Goal: Find contact information: Find contact information

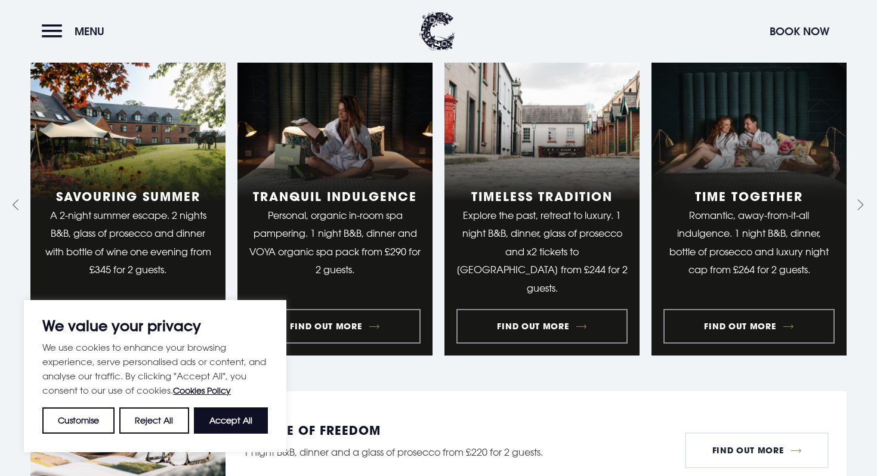
scroll to position [1020, 0]
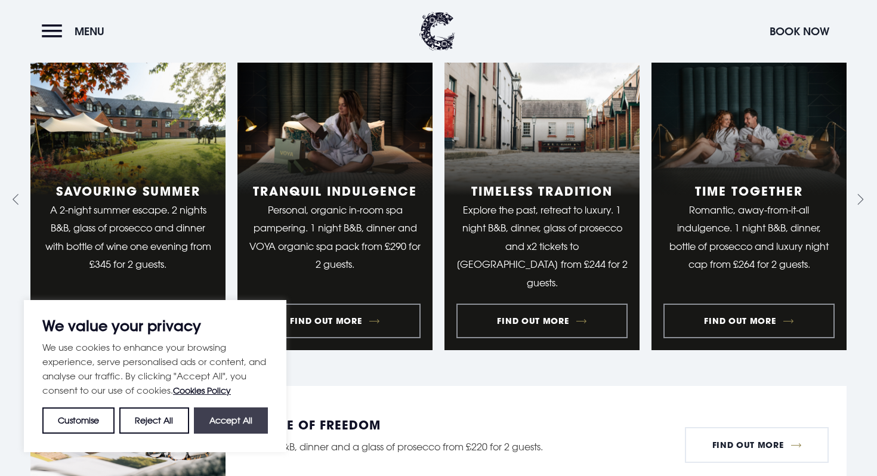
click at [233, 412] on button "Accept All" at bounding box center [231, 420] width 74 height 26
checkbox input "true"
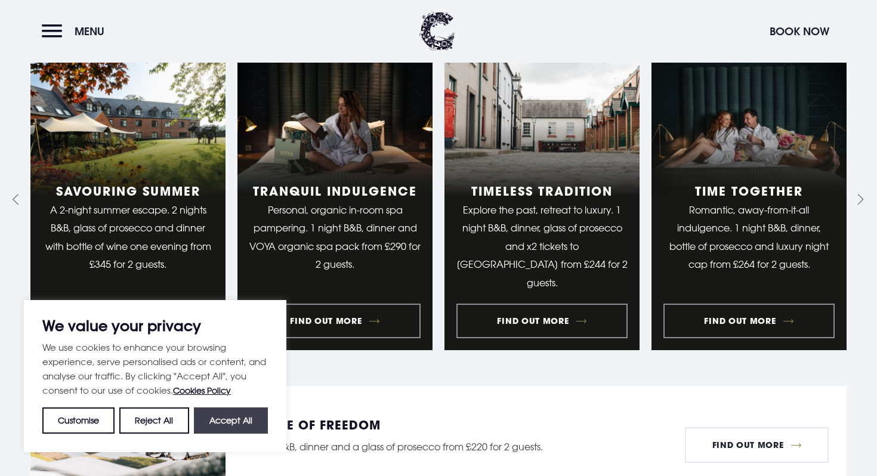
checkbox input "true"
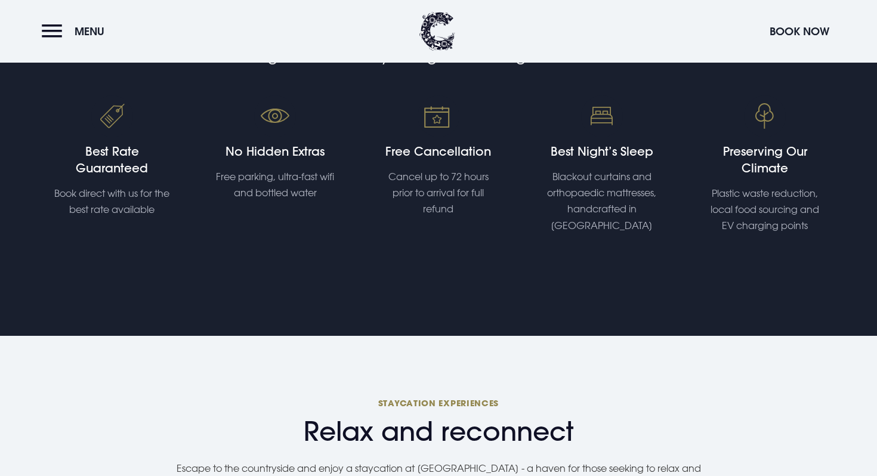
scroll to position [14, 0]
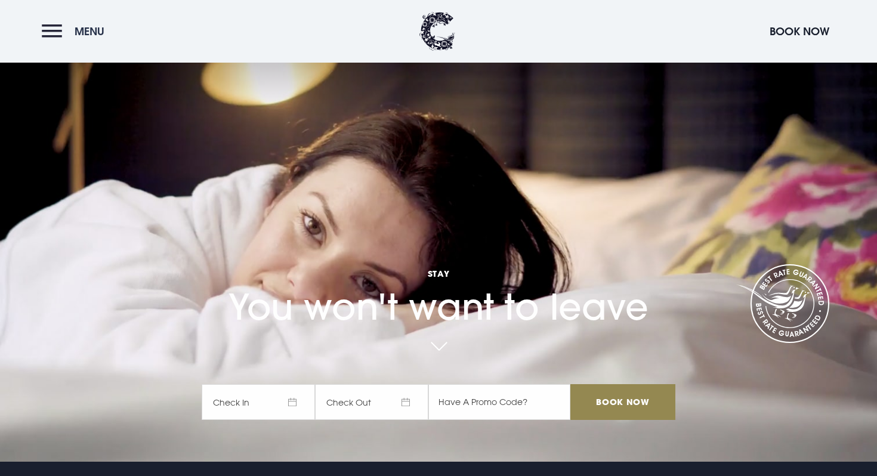
click at [56, 29] on button "Menu" at bounding box center [76, 31] width 69 height 26
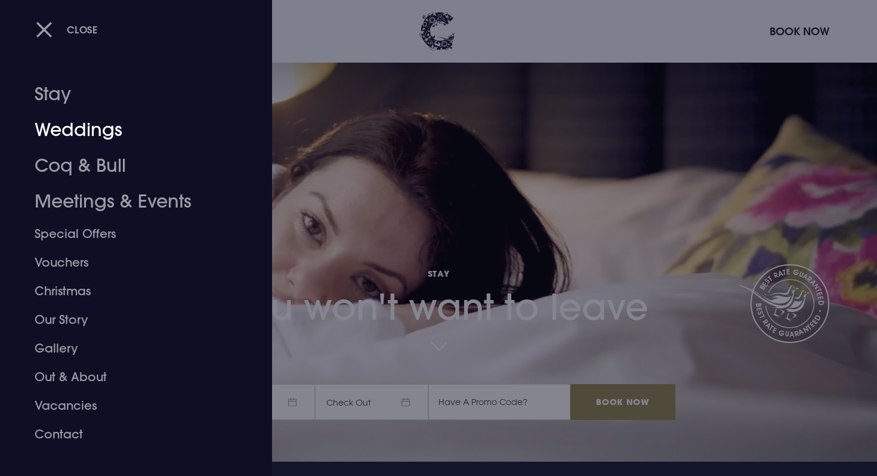
click at [62, 121] on link "Weddings" at bounding box center [129, 130] width 189 height 36
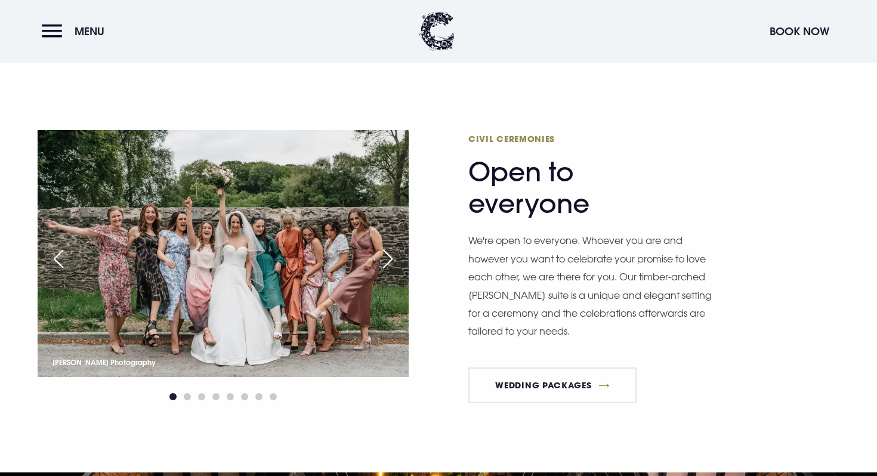
scroll to position [1345, 0]
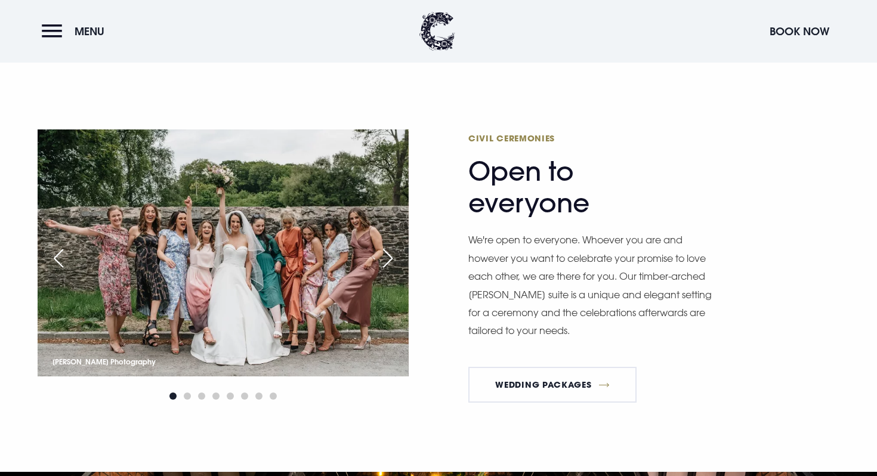
click at [381, 254] on div "Next slide" at bounding box center [388, 258] width 30 height 26
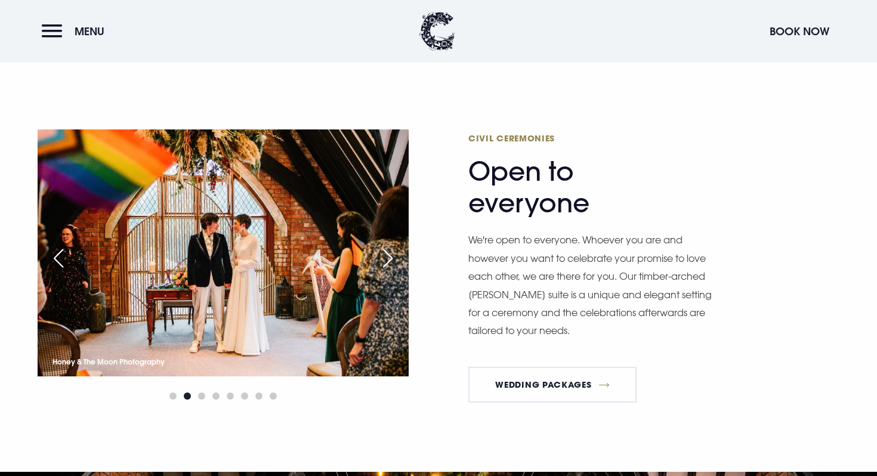
click at [381, 254] on div "Next slide" at bounding box center [388, 258] width 30 height 26
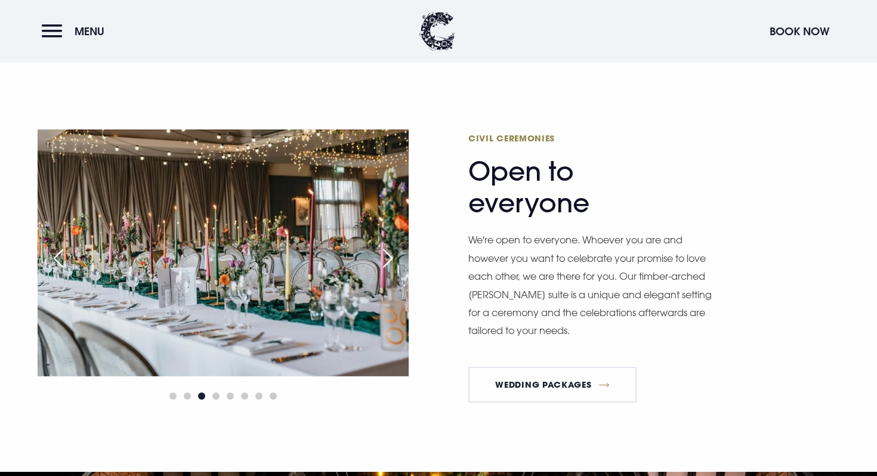
click at [381, 254] on div "Next slide" at bounding box center [388, 258] width 30 height 26
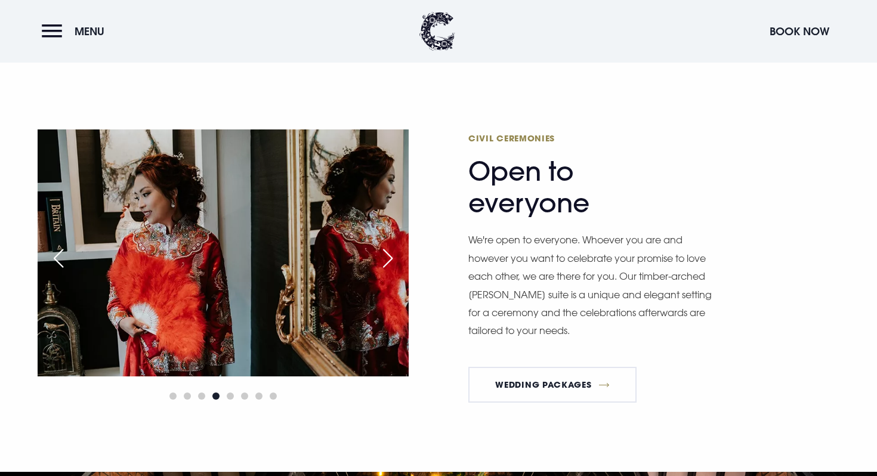
click at [381, 254] on div "Next slide" at bounding box center [388, 258] width 30 height 26
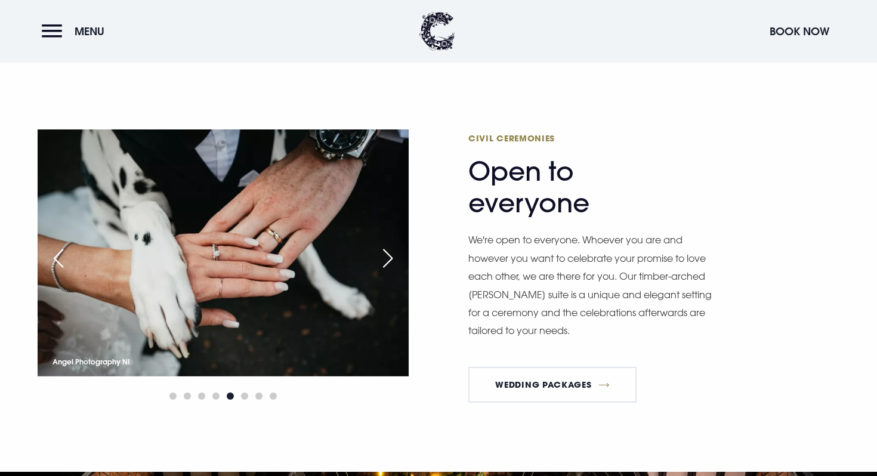
click at [381, 254] on div "Next slide" at bounding box center [388, 258] width 30 height 26
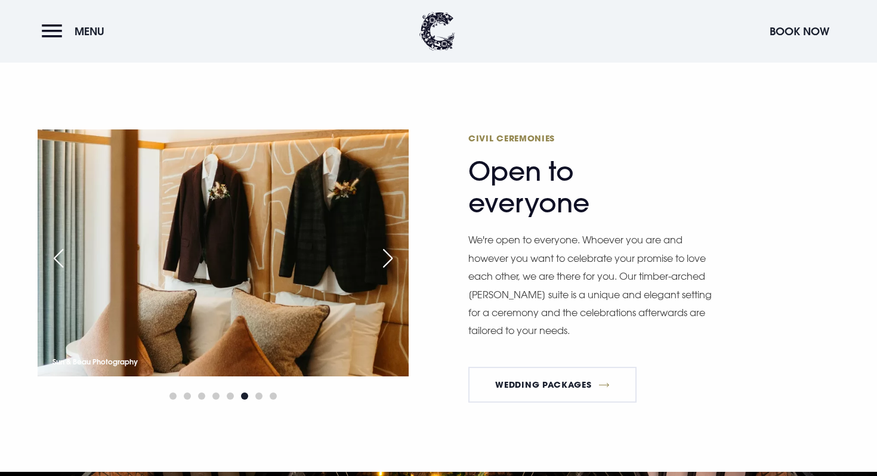
click at [381, 254] on div "Next slide" at bounding box center [388, 258] width 30 height 26
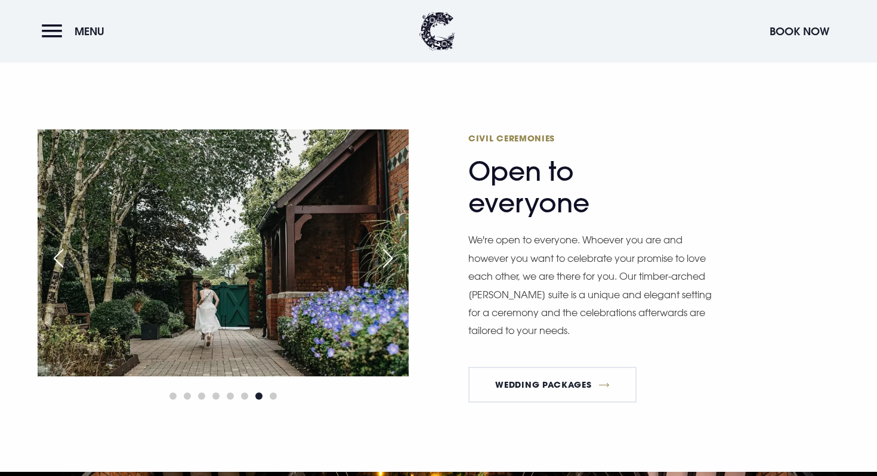
click at [381, 254] on div "Next slide" at bounding box center [388, 258] width 30 height 26
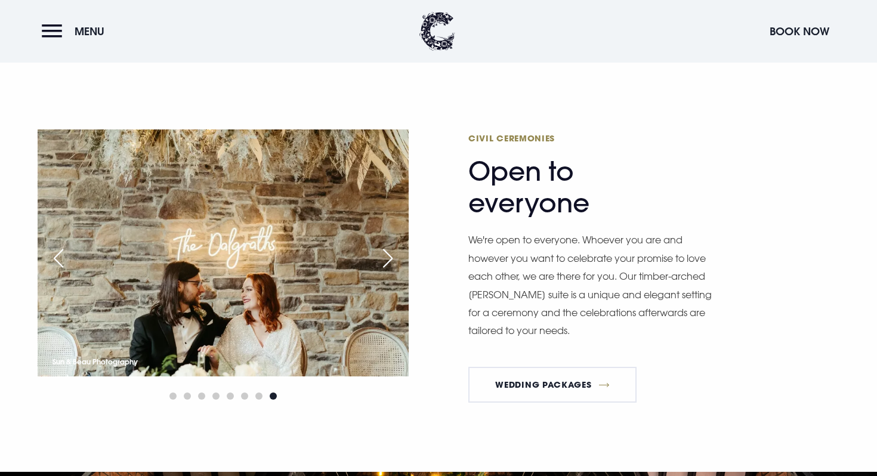
click at [381, 254] on div "Next slide" at bounding box center [388, 258] width 30 height 26
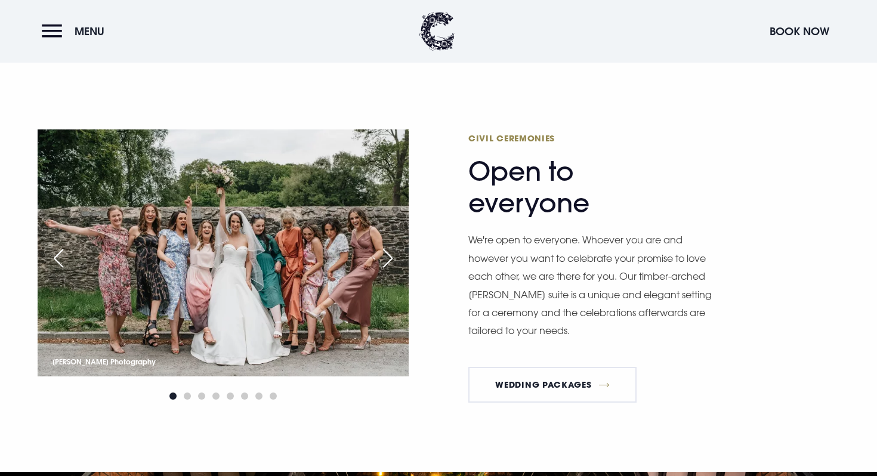
click at [381, 254] on div "Next slide" at bounding box center [388, 258] width 30 height 26
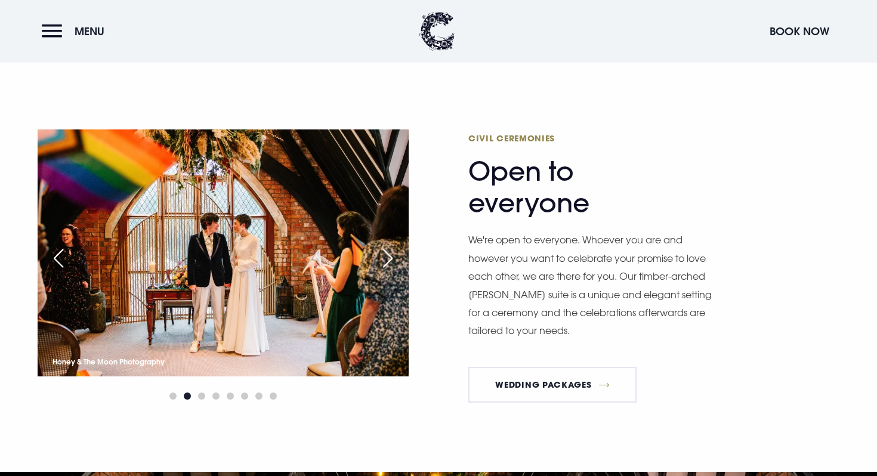
click at [58, 257] on div "Previous slide" at bounding box center [59, 258] width 30 height 26
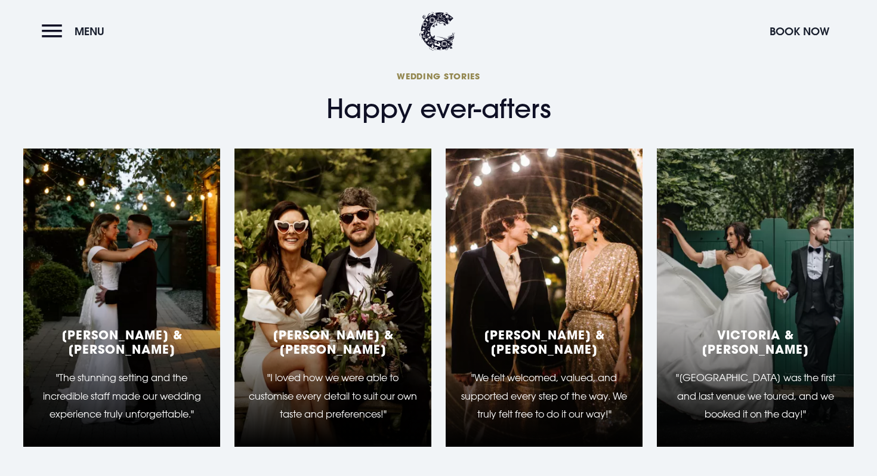
scroll to position [3534, 0]
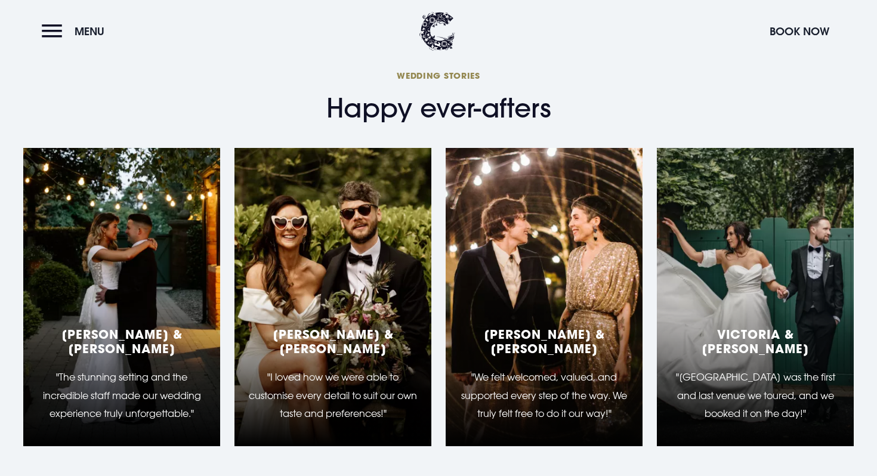
click at [413, 252] on div "Helen & Michael "I loved how we were able to customise every detail to suit our…" at bounding box center [332, 297] width 197 height 298
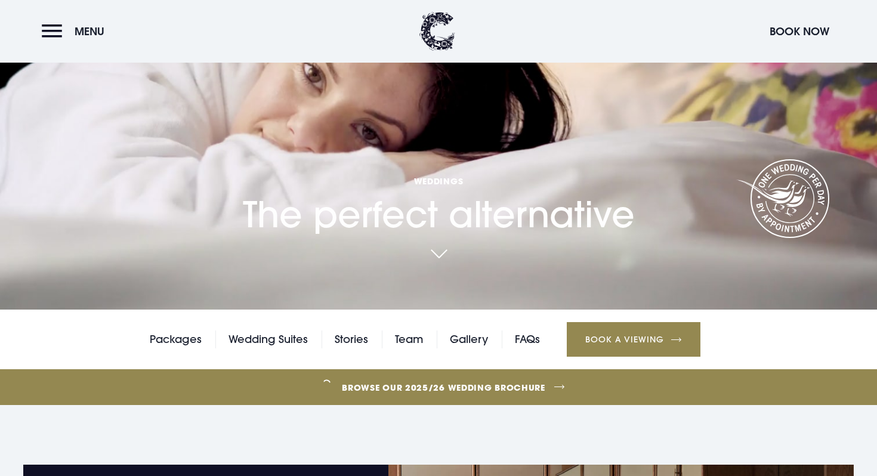
scroll to position [0, 0]
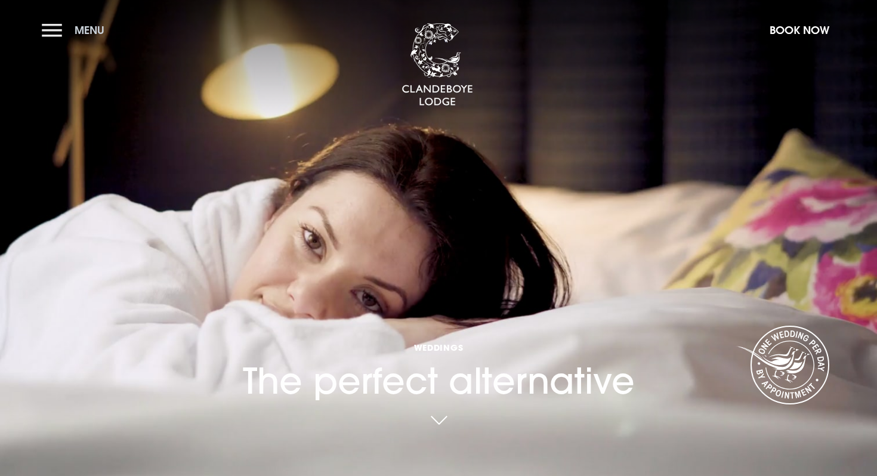
click at [52, 23] on button "Menu" at bounding box center [76, 30] width 69 height 26
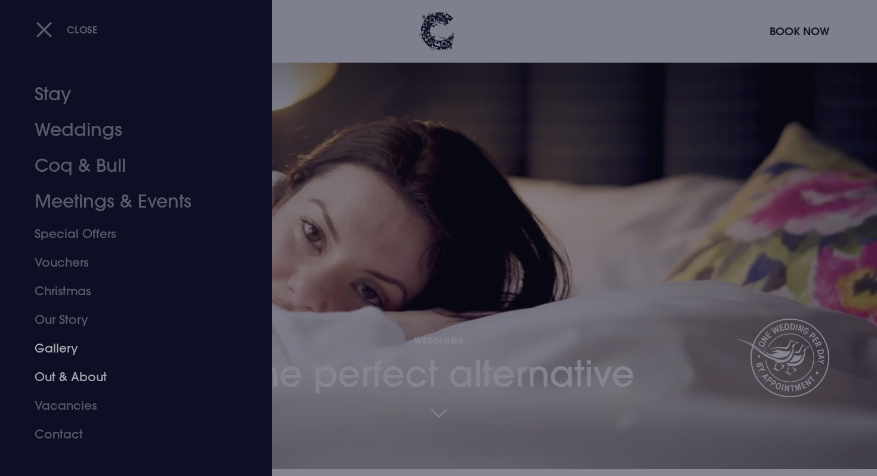
scroll to position [11, 0]
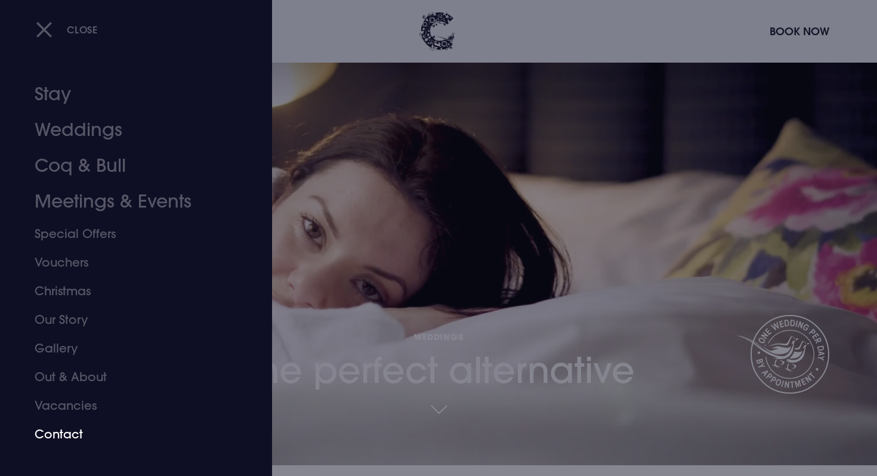
click at [69, 434] on link "Contact" at bounding box center [129, 434] width 189 height 29
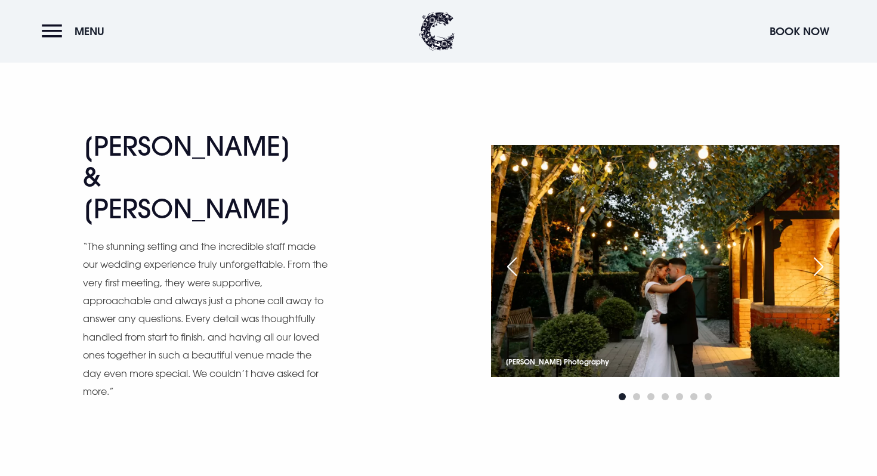
scroll to position [903, 0]
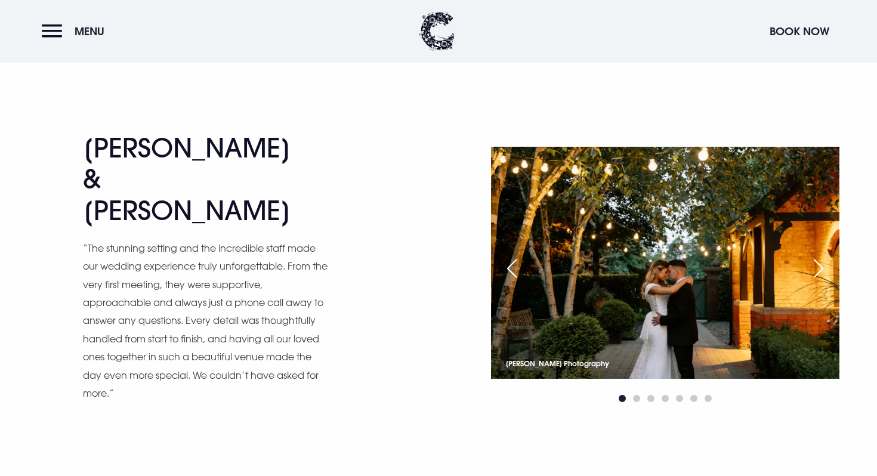
click at [825, 255] on div "Next slide" at bounding box center [819, 268] width 30 height 26
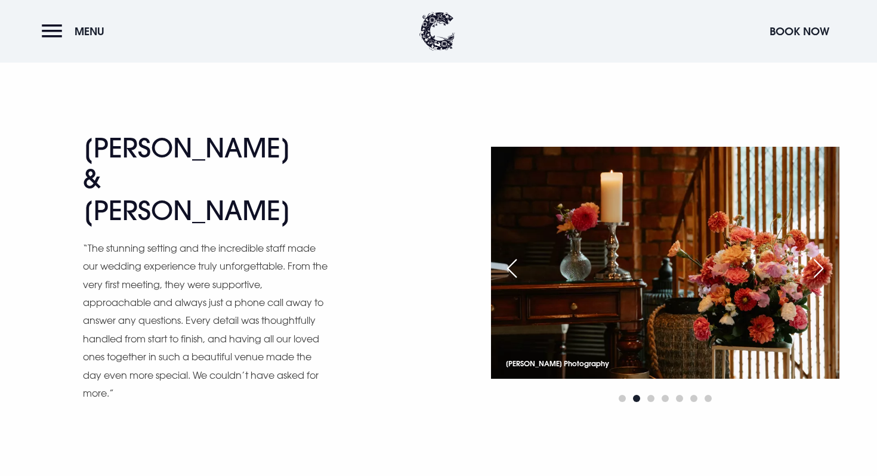
click at [825, 255] on div "Next slide" at bounding box center [819, 268] width 30 height 26
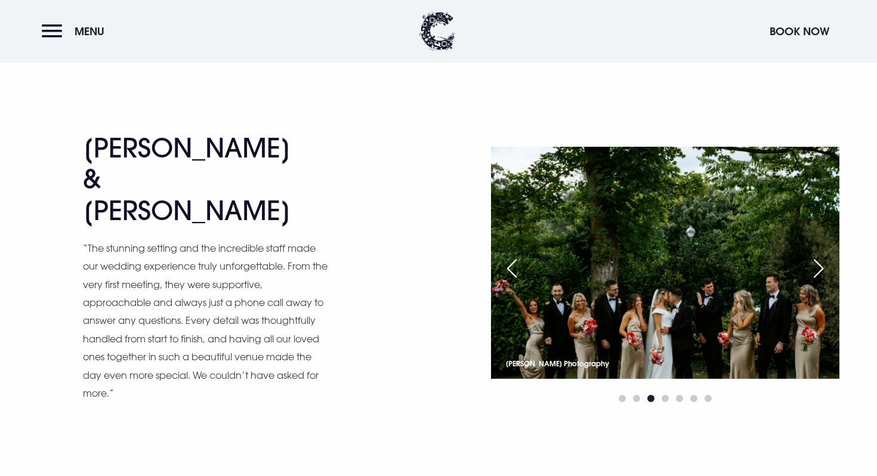
click at [825, 255] on div "Next slide" at bounding box center [819, 268] width 30 height 26
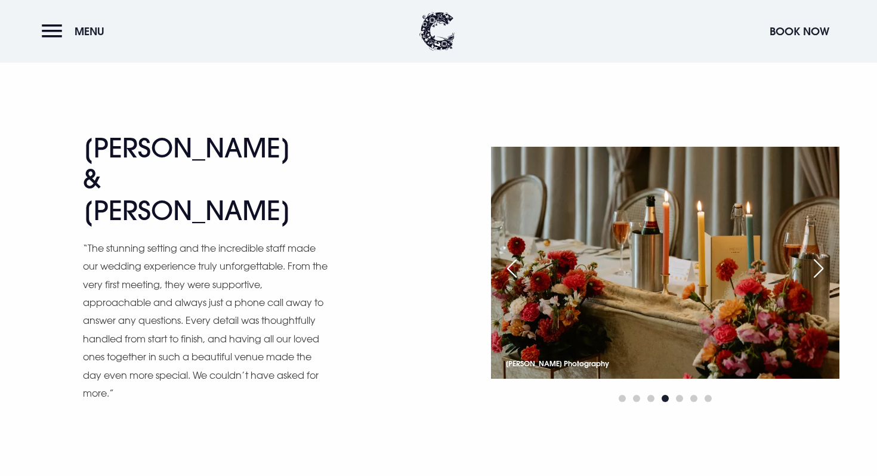
click at [825, 255] on div "Next slide" at bounding box center [819, 268] width 30 height 26
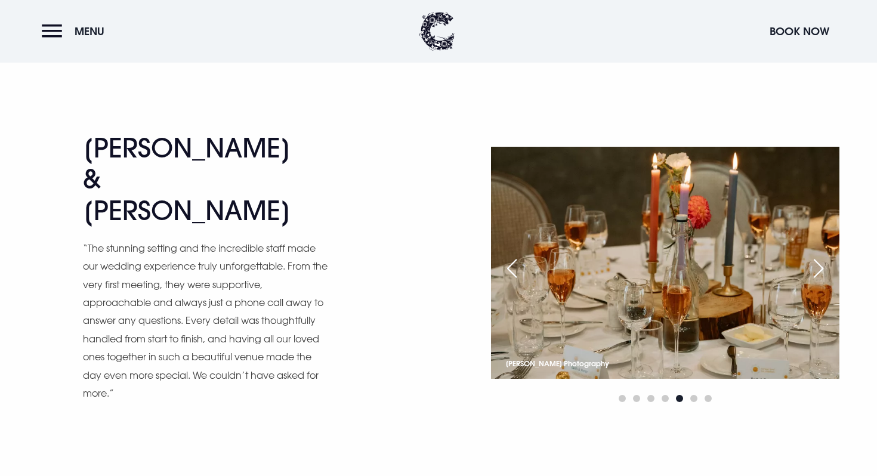
click at [825, 255] on div "Next slide" at bounding box center [819, 268] width 30 height 26
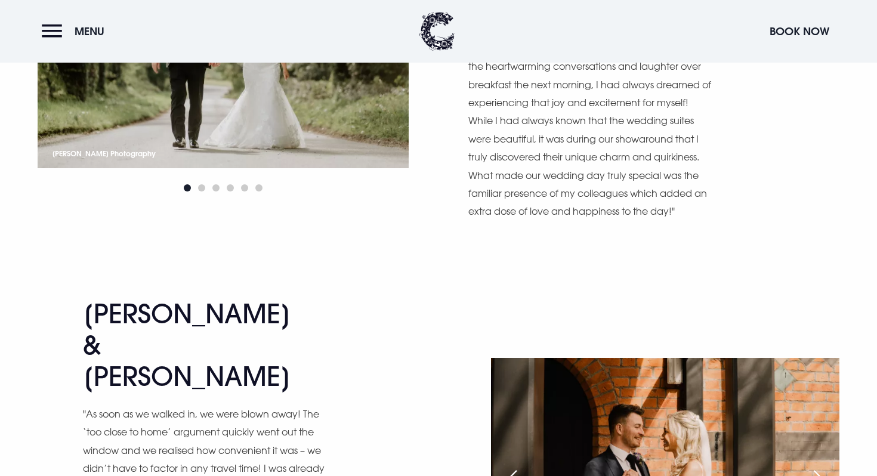
scroll to position [3464, 0]
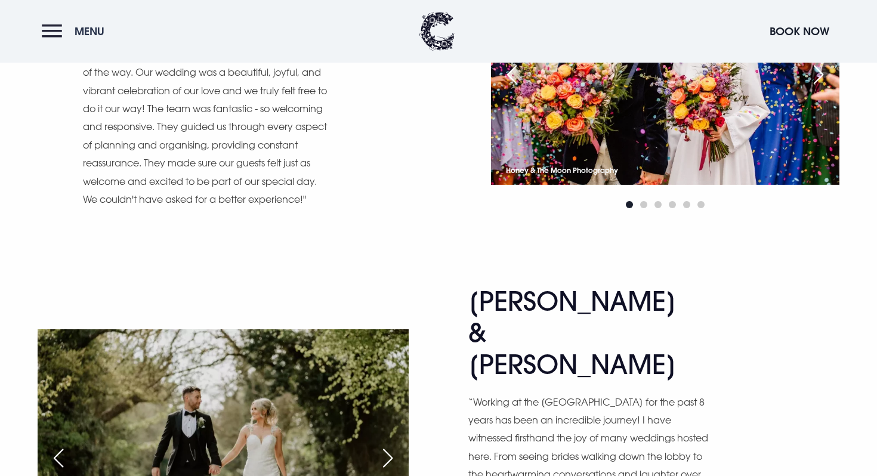
click at [76, 43] on button "Menu" at bounding box center [76, 31] width 69 height 26
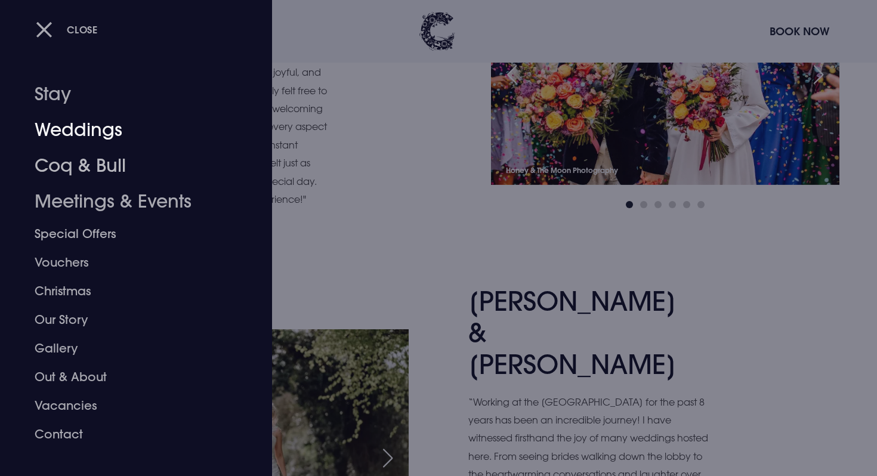
click at [391, 315] on div at bounding box center [438, 238] width 877 height 476
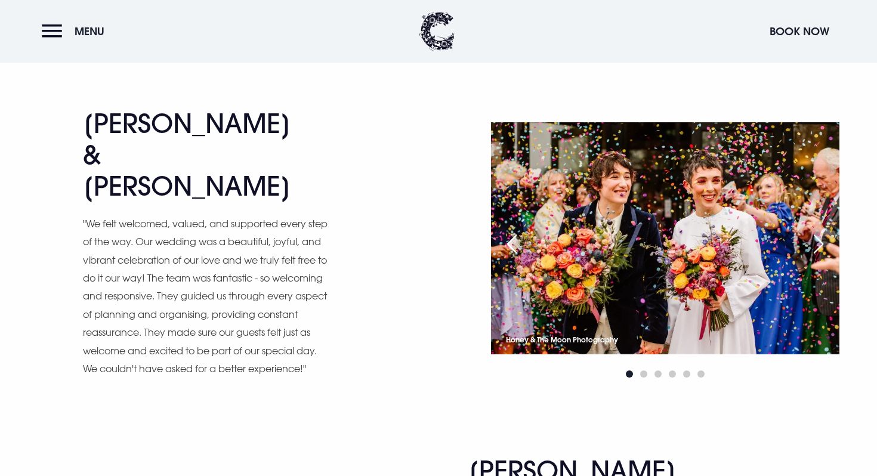
scroll to position [2913, 0]
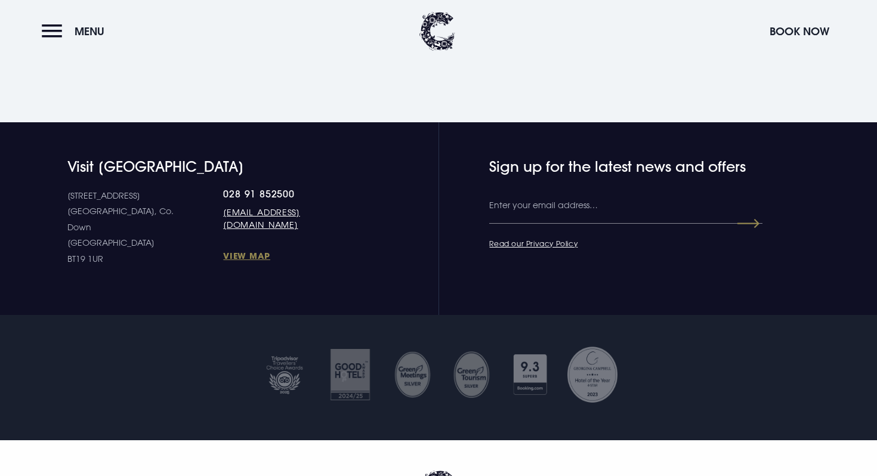
scroll to position [1929, 0]
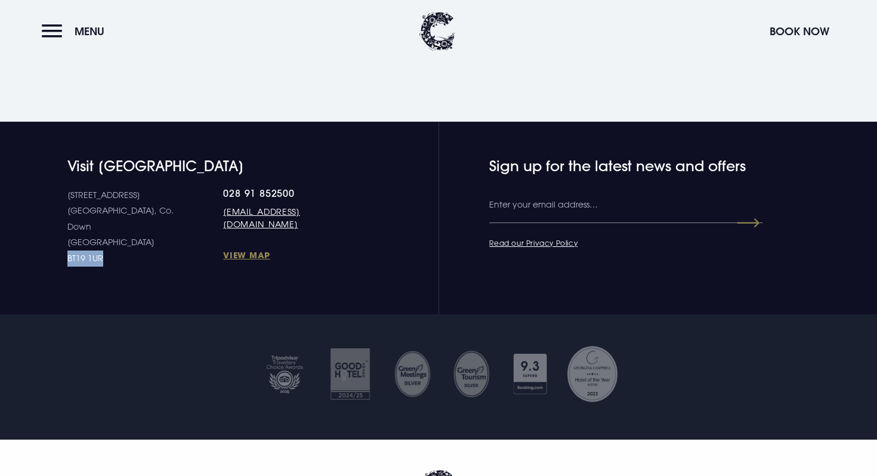
drag, startPoint x: 63, startPoint y: 239, endPoint x: 146, endPoint y: 249, distance: 83.0
click at [146, 249] on div "Visit [GEOGRAPHIC_DATA] [STREET_ADDRESS] Down [GEOGRAPHIC_DATA] BT19 1UR 028 91…" at bounding box center [192, 212] width 338 height 109
copy p "BT19 1UR"
